Goal: Navigation & Orientation: Understand site structure

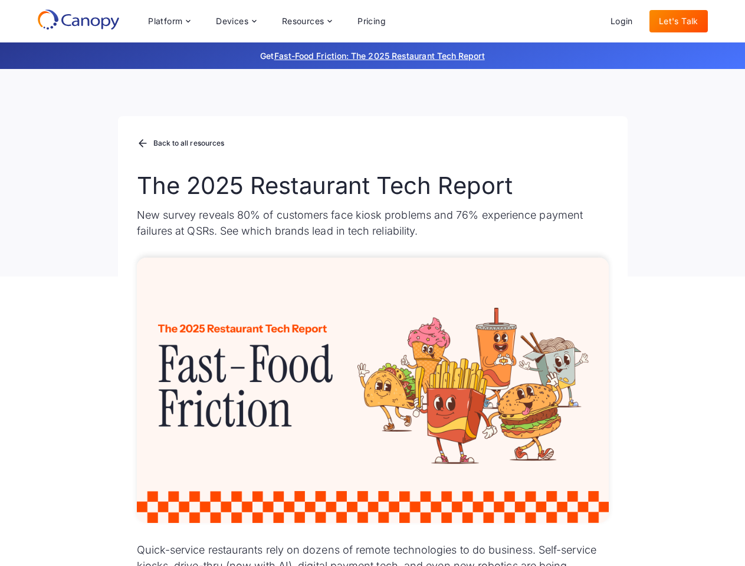
click at [267, 21] on div "Platform Platform Monitor A centralized view of your entire fleet Manage Remote…" at bounding box center [267, 21] width 257 height 24
click at [169, 21] on div "Platform" at bounding box center [165, 21] width 34 height 8
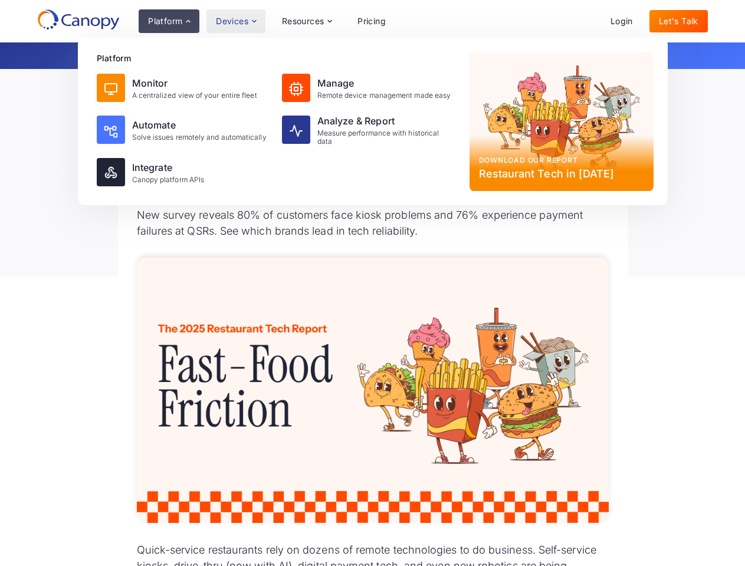
click at [235, 21] on div "Devices" at bounding box center [232, 21] width 32 height 8
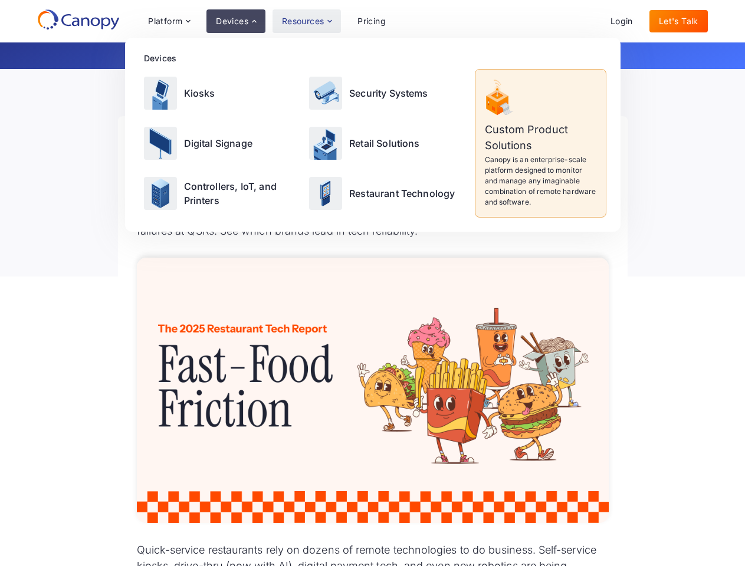
click at [306, 21] on div "Resources" at bounding box center [303, 21] width 42 height 8
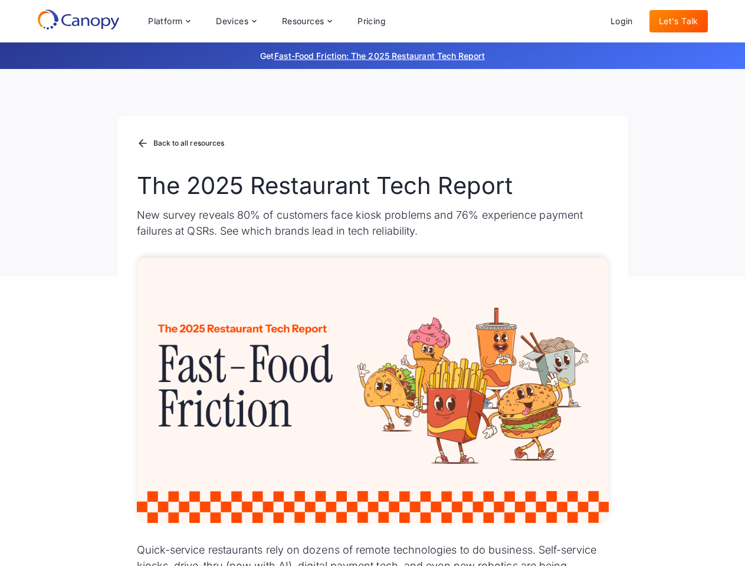
click at [267, 21] on div "Platform Platform Monitor A centralized view of your entire fleet Manage Remote…" at bounding box center [267, 21] width 257 height 24
click at [169, 21] on div "Platform" at bounding box center [165, 21] width 34 height 8
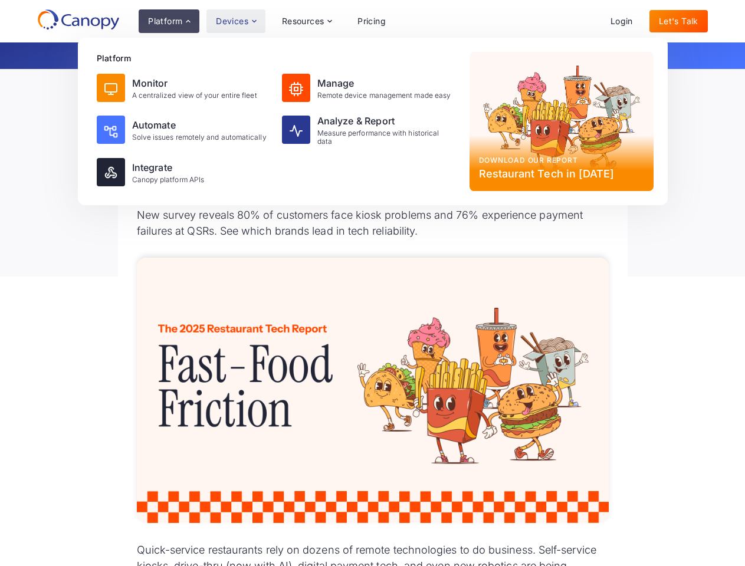
click at [235, 21] on div "Devices" at bounding box center [232, 21] width 32 height 8
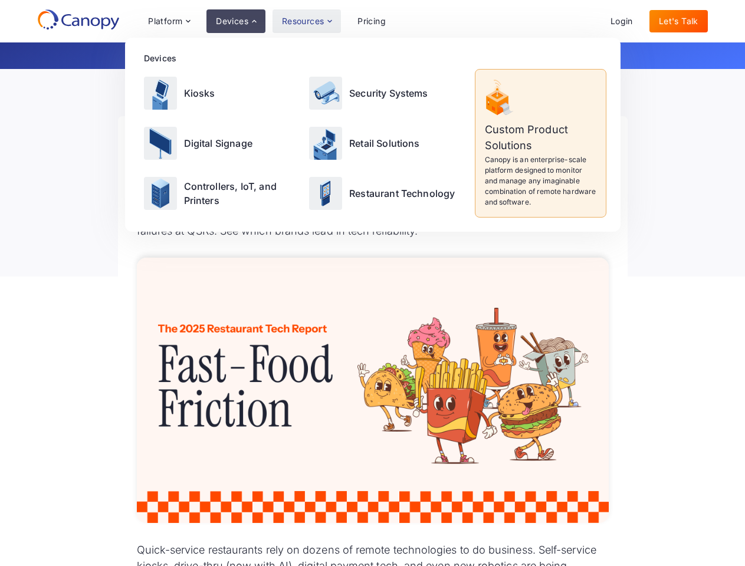
click at [306, 21] on div "Resources" at bounding box center [303, 21] width 42 height 8
